Goal: Transaction & Acquisition: Purchase product/service

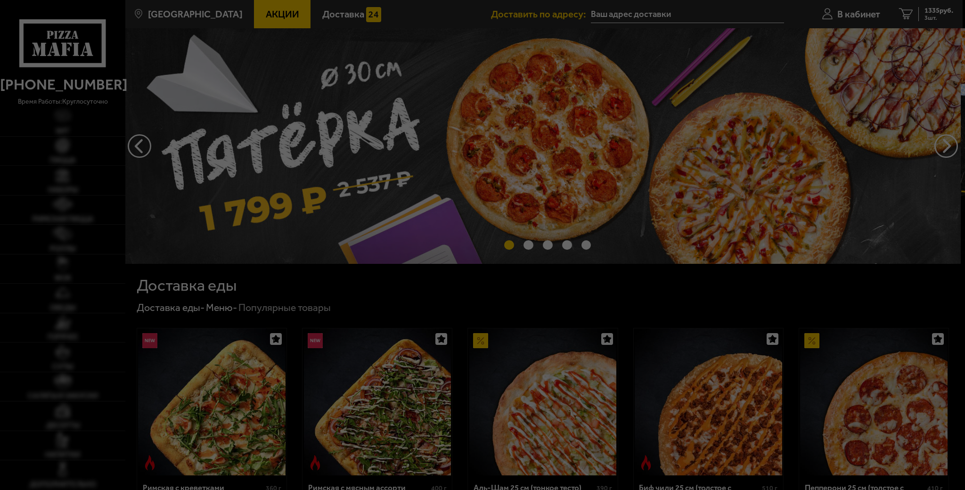
type input "[STREET_ADDRESS]"
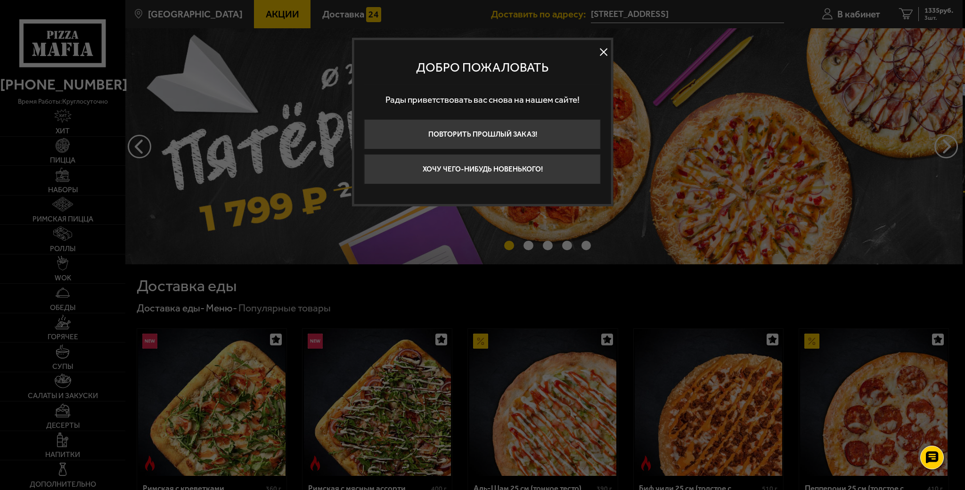
click at [604, 52] on button at bounding box center [604, 52] width 14 height 14
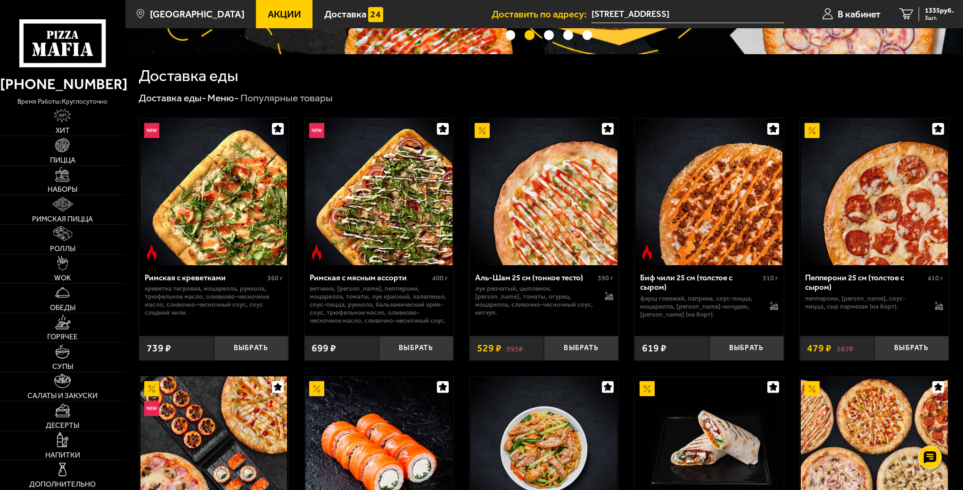
scroll to position [226, 0]
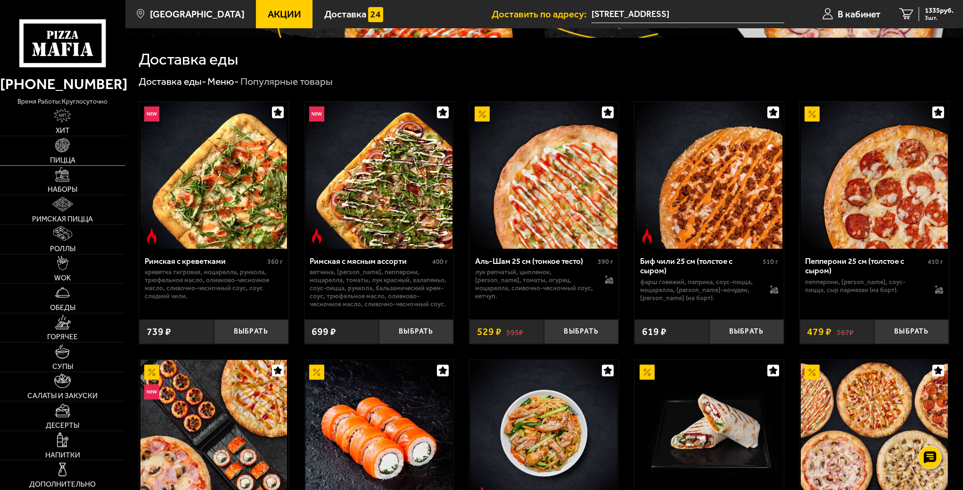
click at [59, 158] on span "Пицца" at bounding box center [62, 160] width 25 height 8
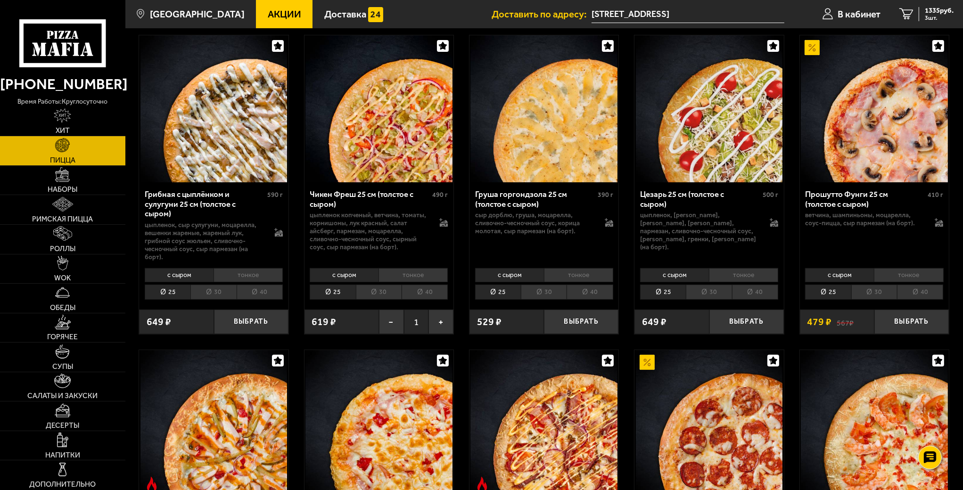
scroll to position [302, 0]
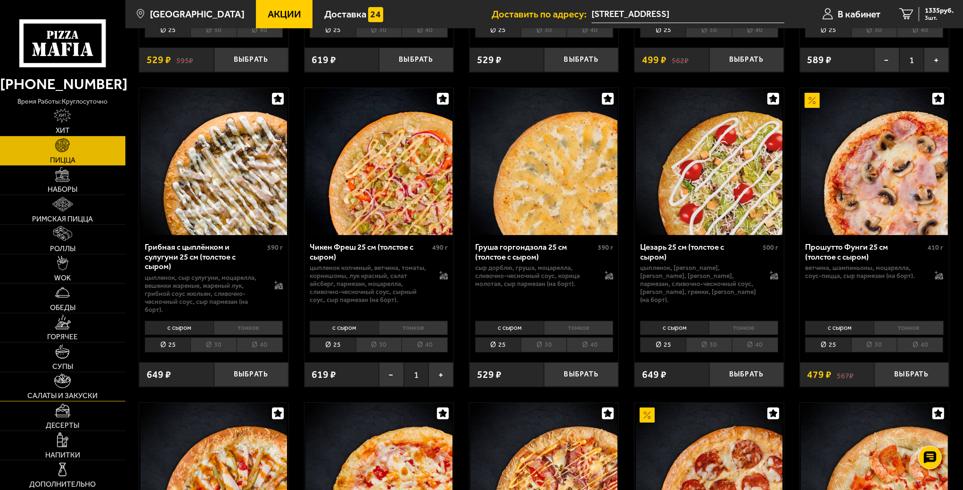
click at [67, 382] on img at bounding box center [62, 381] width 16 height 15
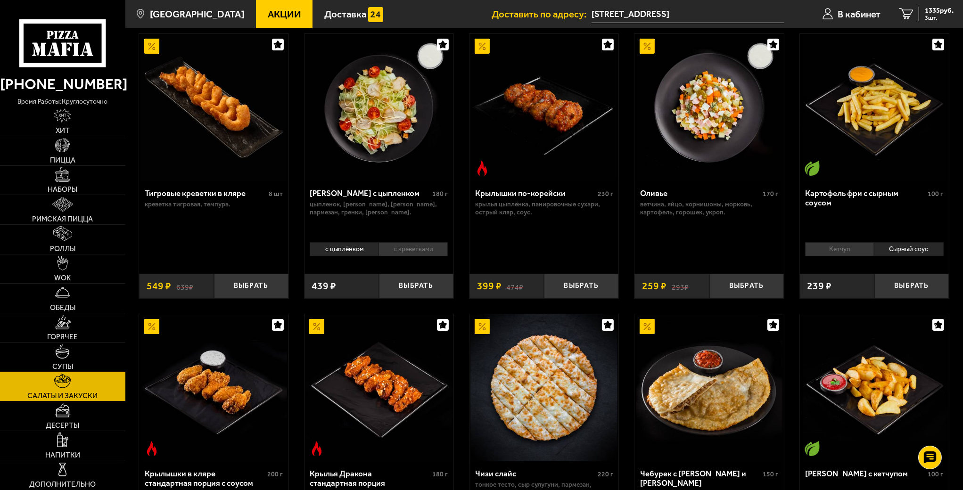
scroll to position [113, 0]
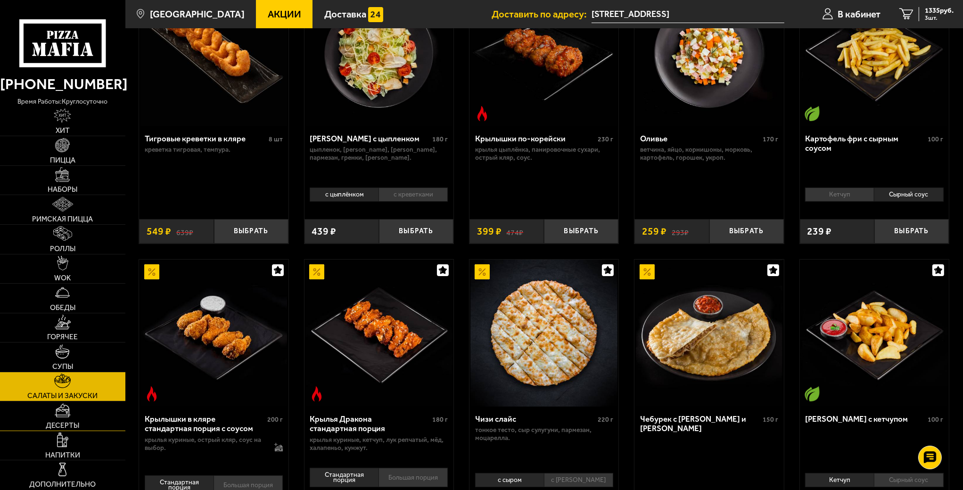
click at [61, 412] on img at bounding box center [63, 410] width 16 height 15
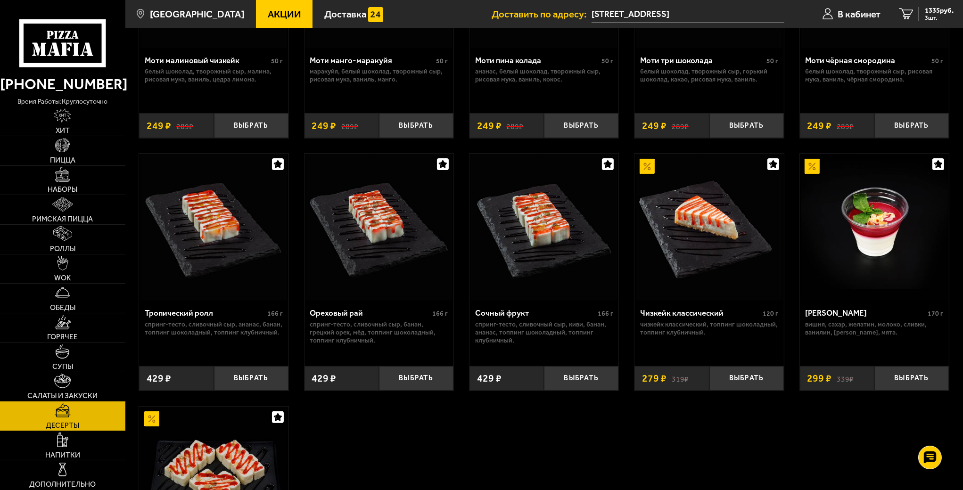
scroll to position [302, 0]
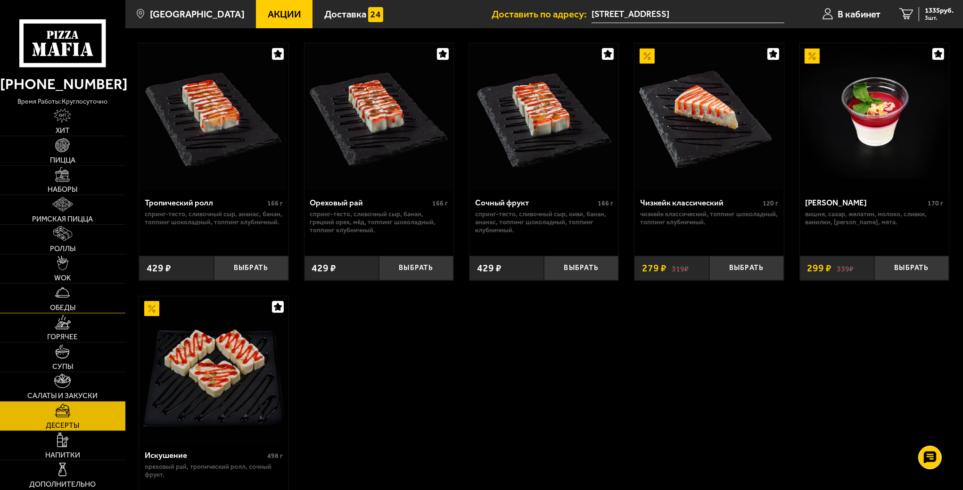
click at [66, 294] on img at bounding box center [62, 292] width 15 height 15
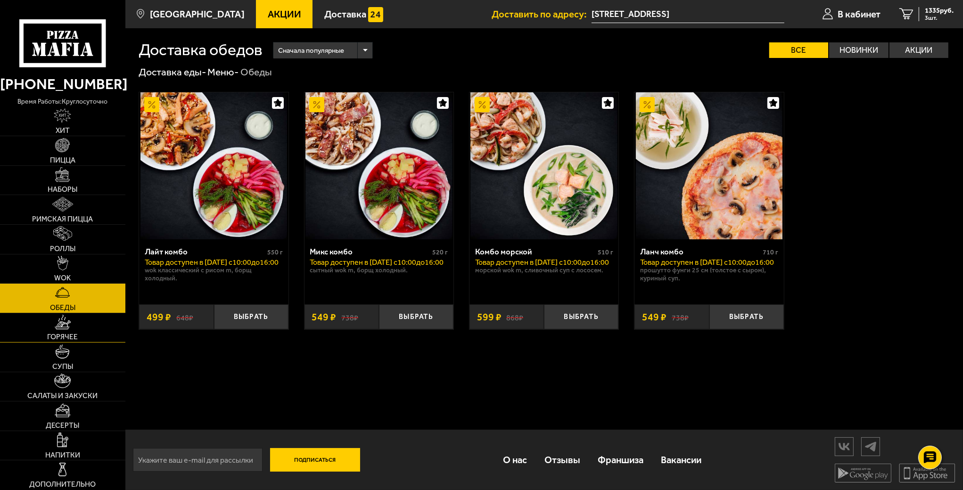
click at [63, 323] on img at bounding box center [63, 322] width 16 height 15
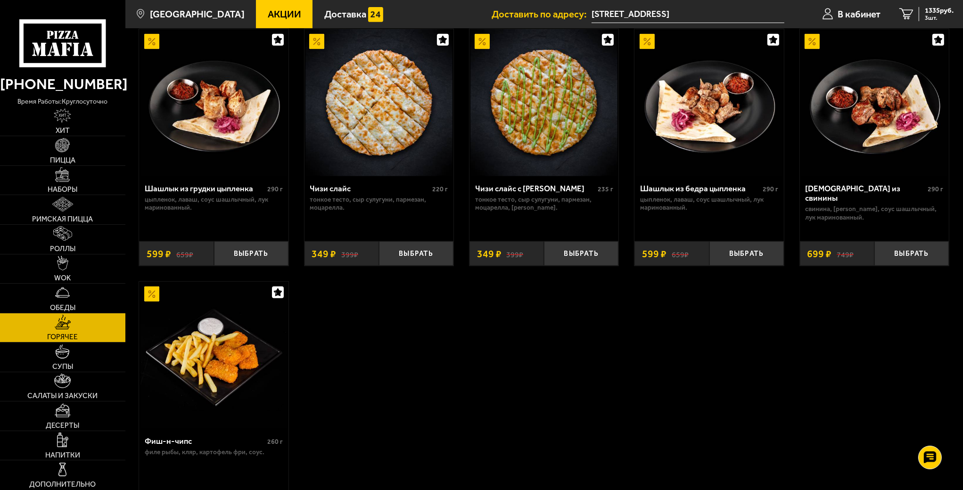
scroll to position [753, 0]
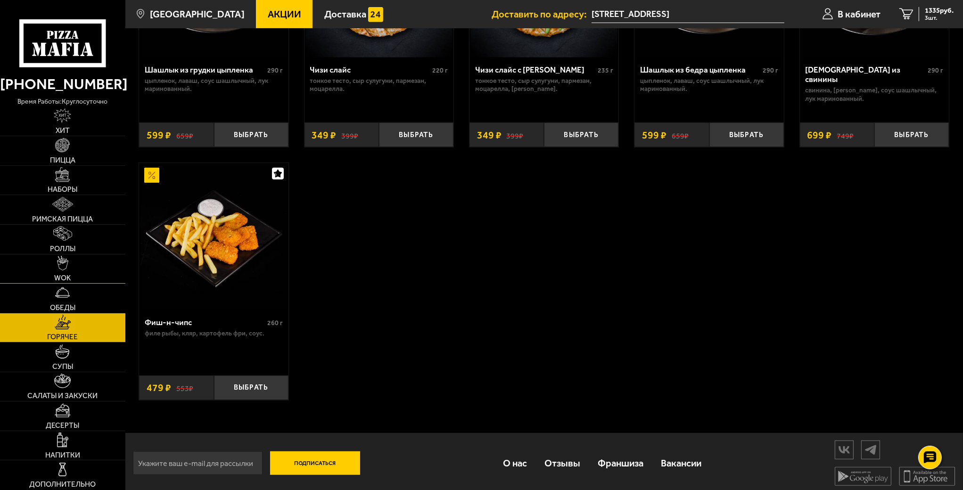
click at [59, 257] on img at bounding box center [62, 263] width 11 height 15
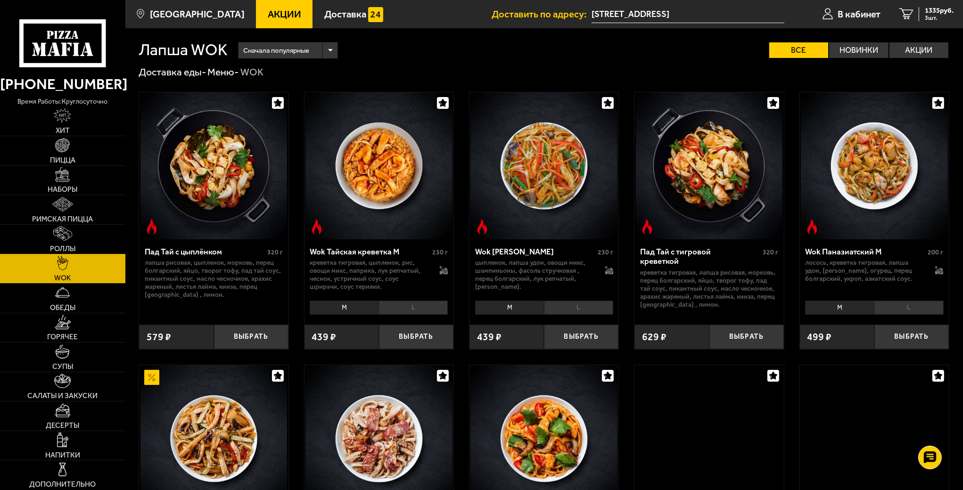
click at [62, 242] on link "Роллы" at bounding box center [62, 239] width 125 height 29
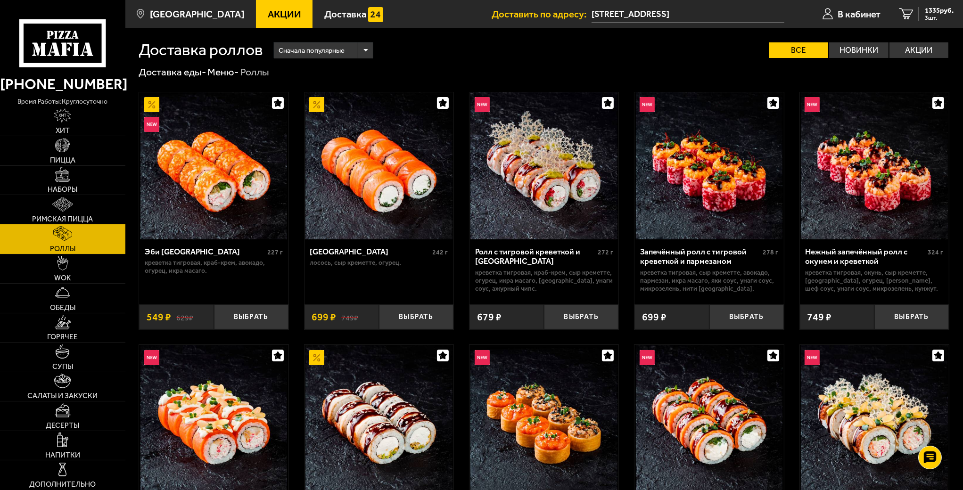
click at [72, 215] on span "Римская пицца" at bounding box center [62, 219] width 61 height 8
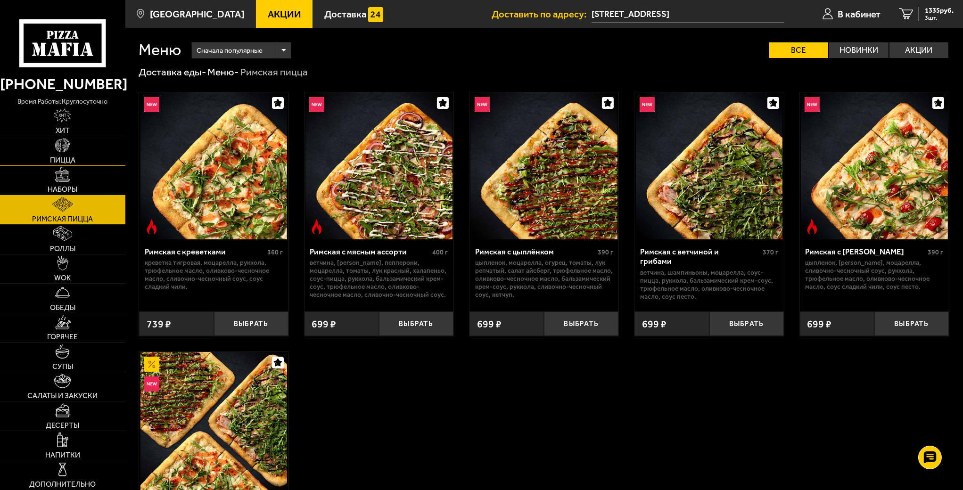
click at [49, 140] on link "Пицца" at bounding box center [62, 150] width 125 height 29
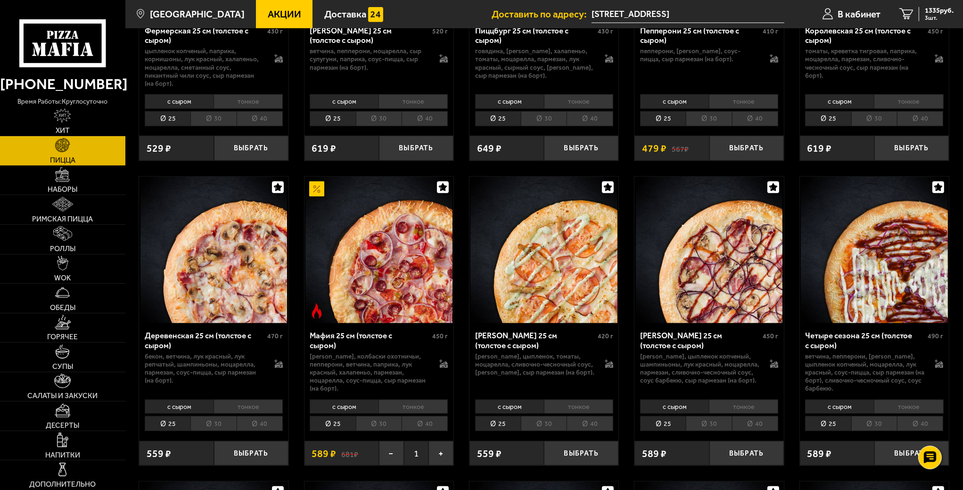
scroll to position [867, 0]
